Goal: Find specific page/section: Find specific page/section

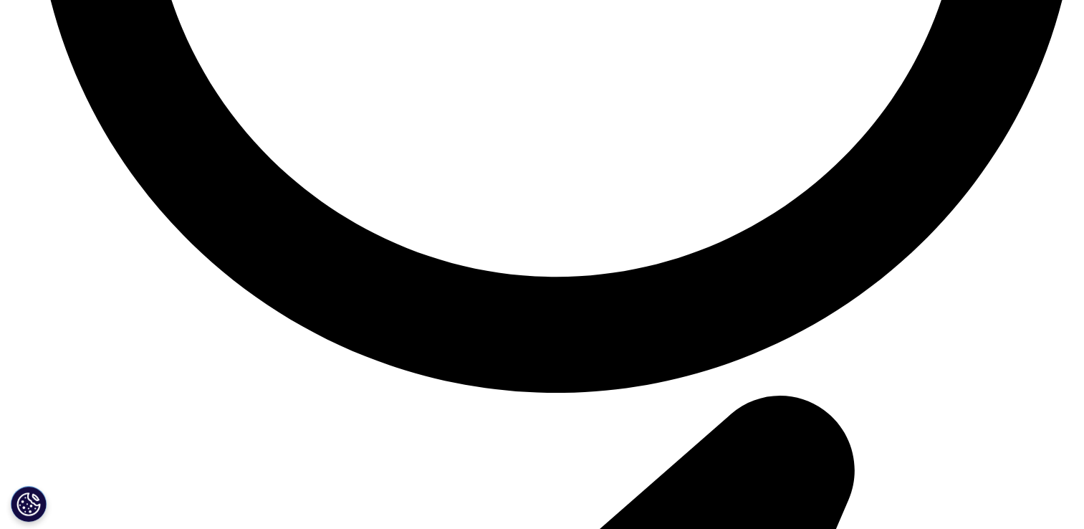
scroll to position [4245, 0]
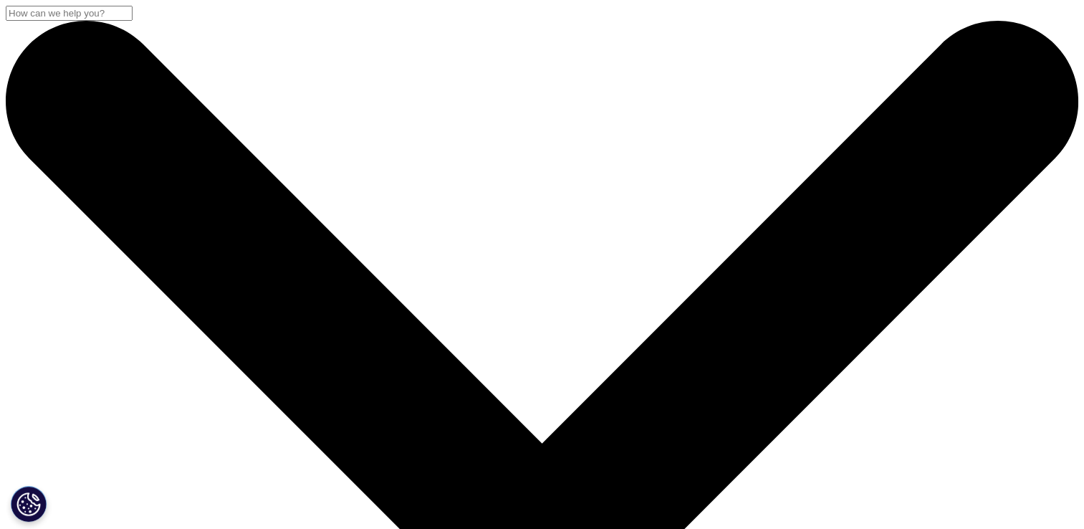
drag, startPoint x: 1082, startPoint y: 85, endPoint x: 1089, endPoint y: 111, distance: 27.3
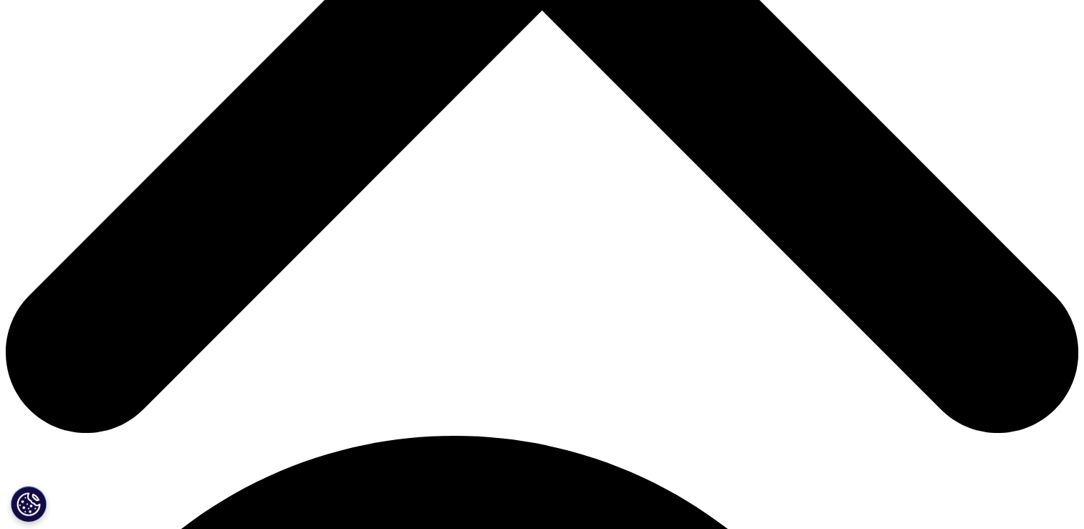
scroll to position [659, 0]
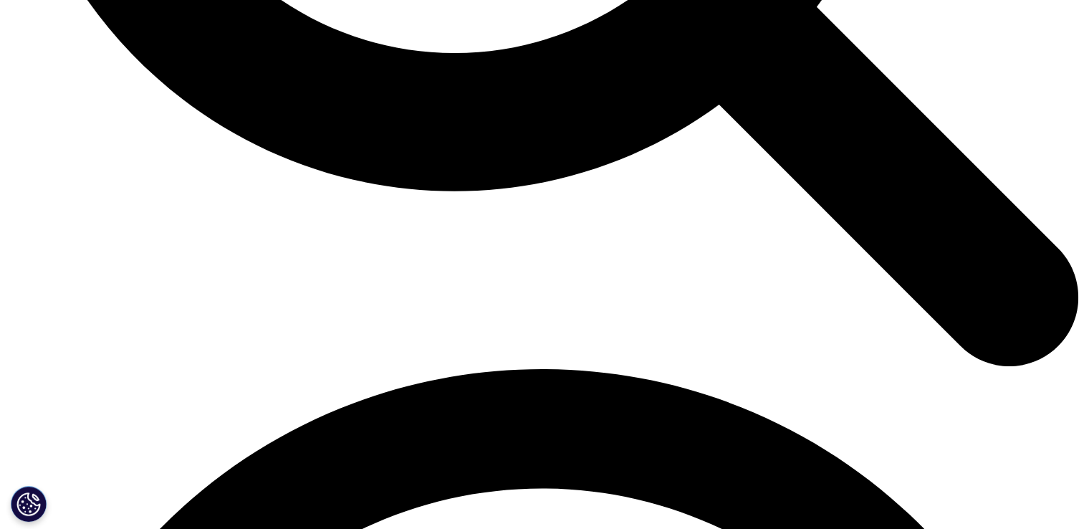
scroll to position [1806, 0]
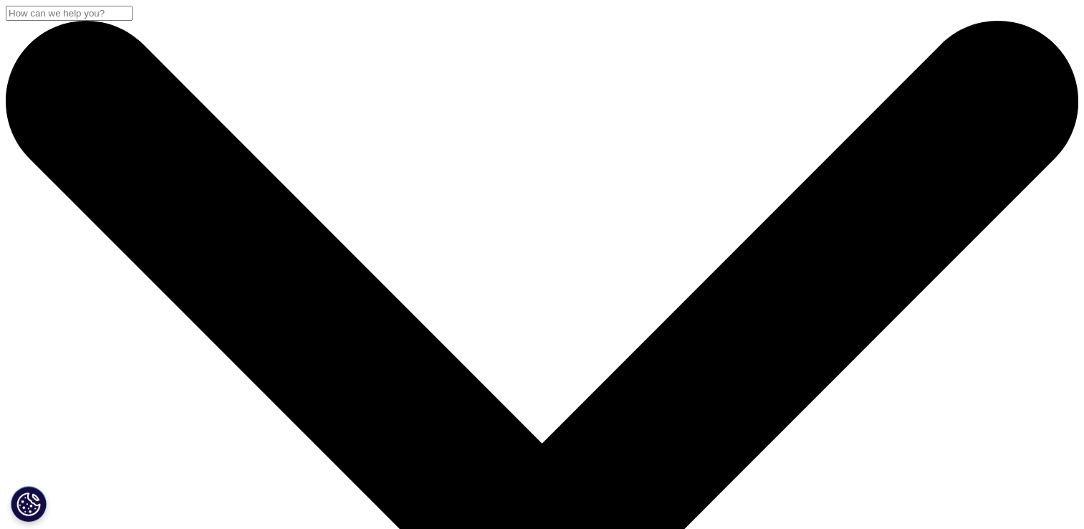
click at [133, 21] on input "Suchen" at bounding box center [69, 13] width 127 height 15
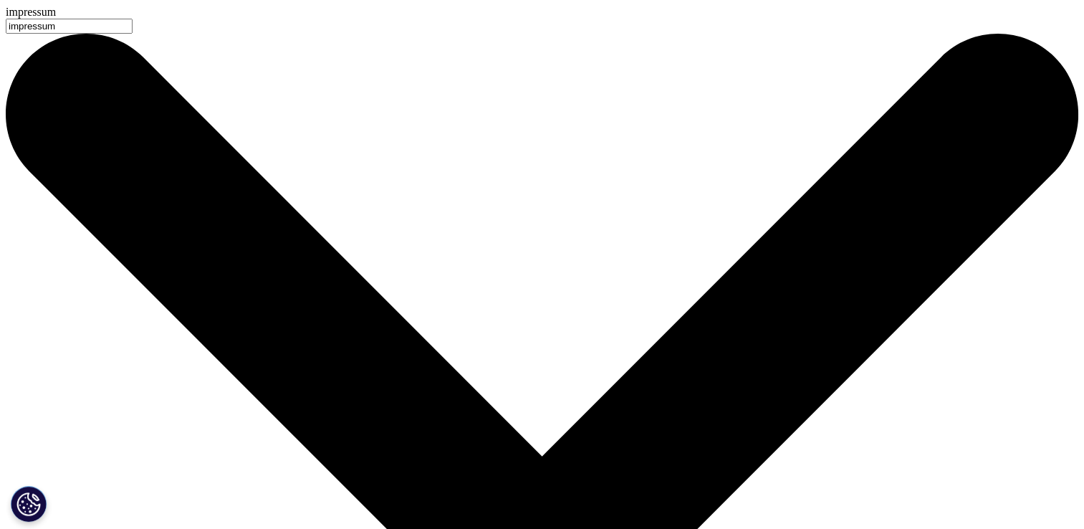
type input "impressum"
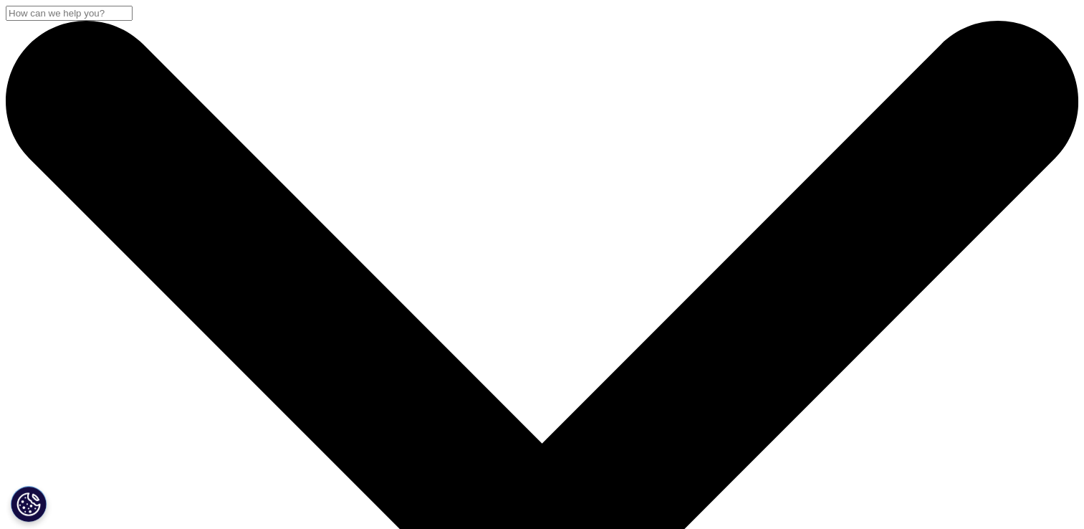
drag, startPoint x: 213, startPoint y: 227, endPoint x: 106, endPoint y: 218, distance: 107.2
type input "iqvia inc"
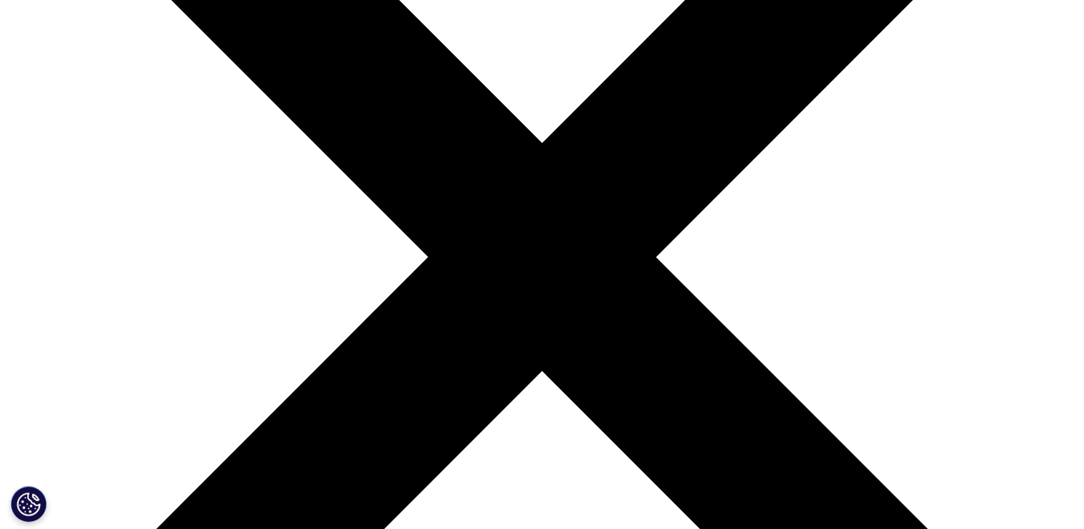
scroll to position [303, 0]
